Goal: Check status: Check status

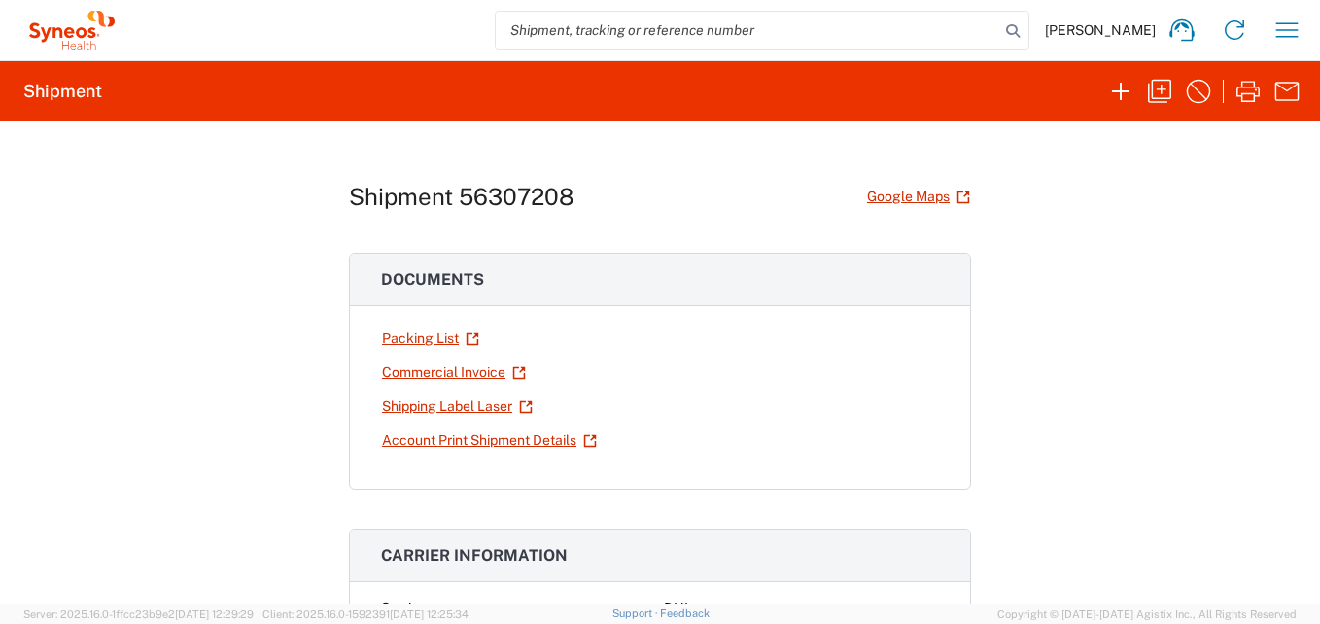
click at [1265, 29] on div "Luciene Diniz Home Shipment estimator Shipment tracking Desktop shipment reques…" at bounding box center [717, 30] width 1193 height 47
click at [1291, 31] on icon "button" at bounding box center [1287, 30] width 31 height 31
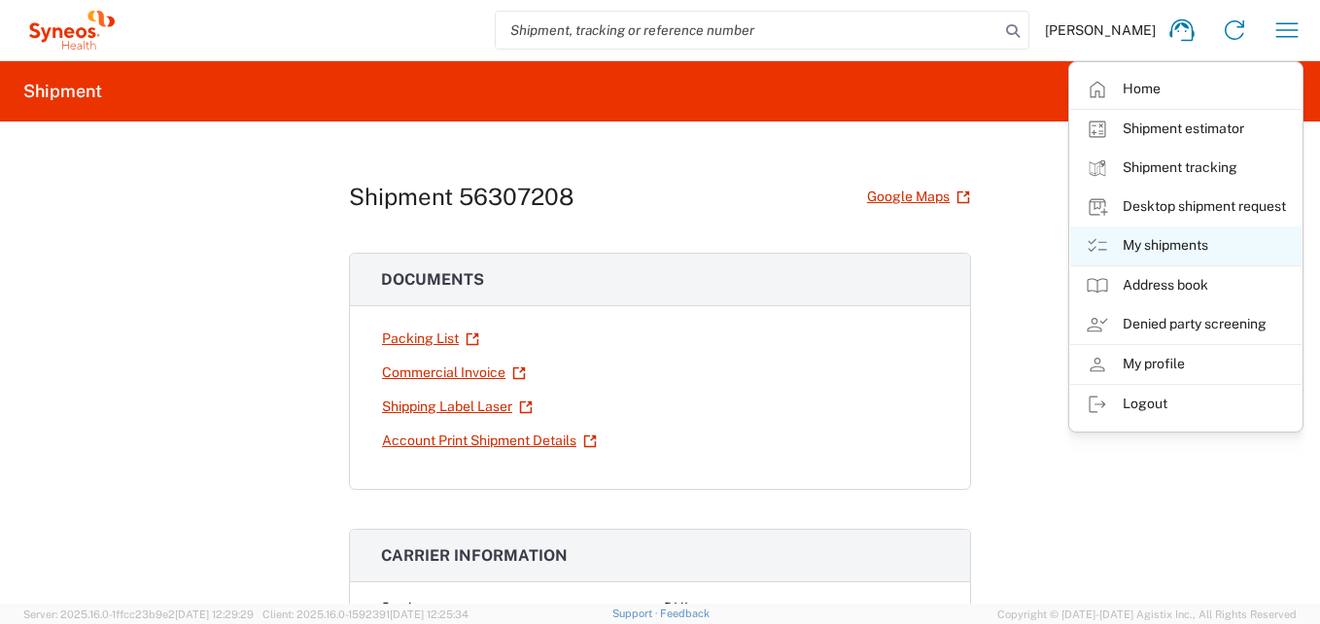
click at [1175, 236] on link "My shipments" at bounding box center [1185, 245] width 231 height 39
